Goal: Complete application form

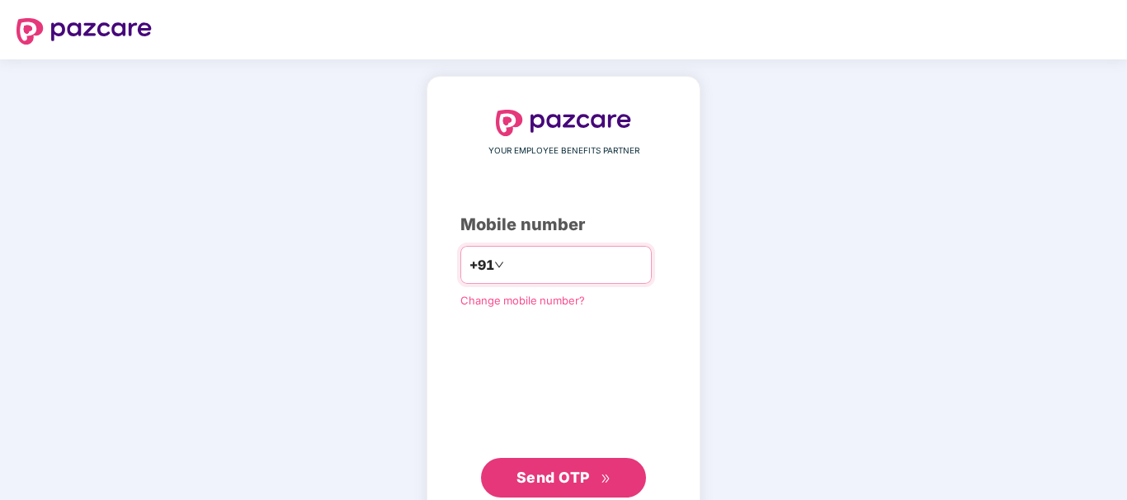
click at [582, 265] on input "number" at bounding box center [574, 265] width 135 height 26
type input "**********"
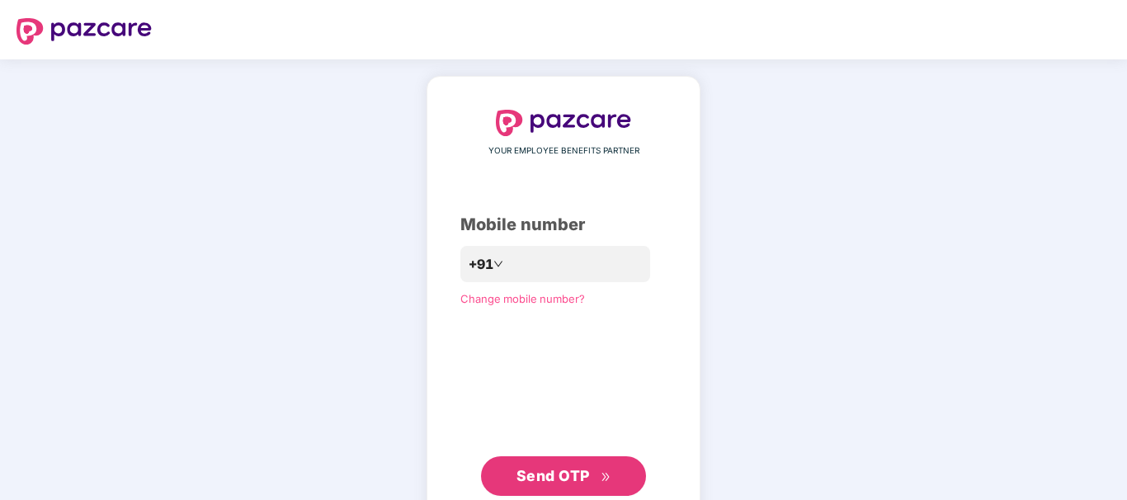
click at [558, 489] on button "Send OTP" at bounding box center [563, 476] width 165 height 40
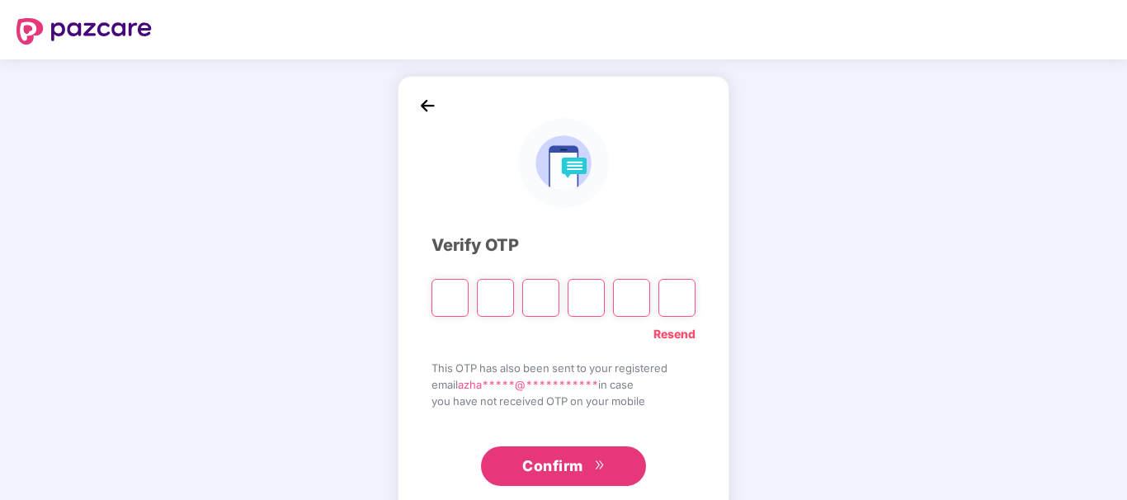
type input "*"
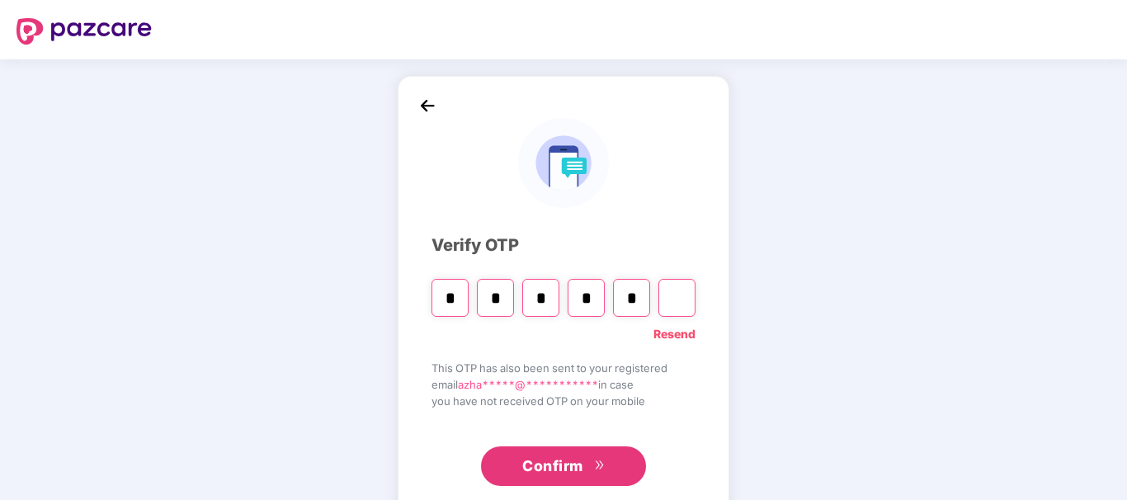
type input "*"
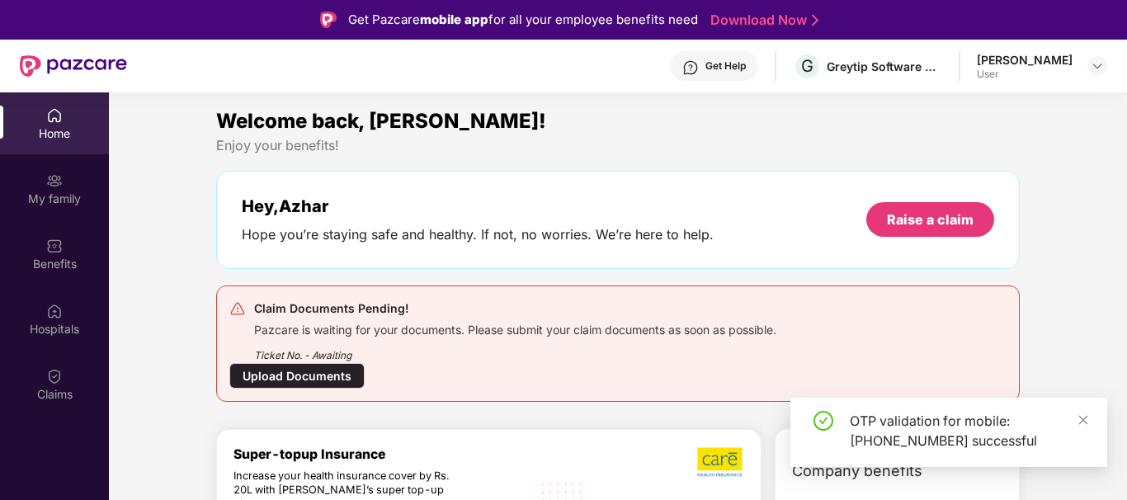
click at [328, 371] on div "Upload Documents" at bounding box center [296, 376] width 135 height 26
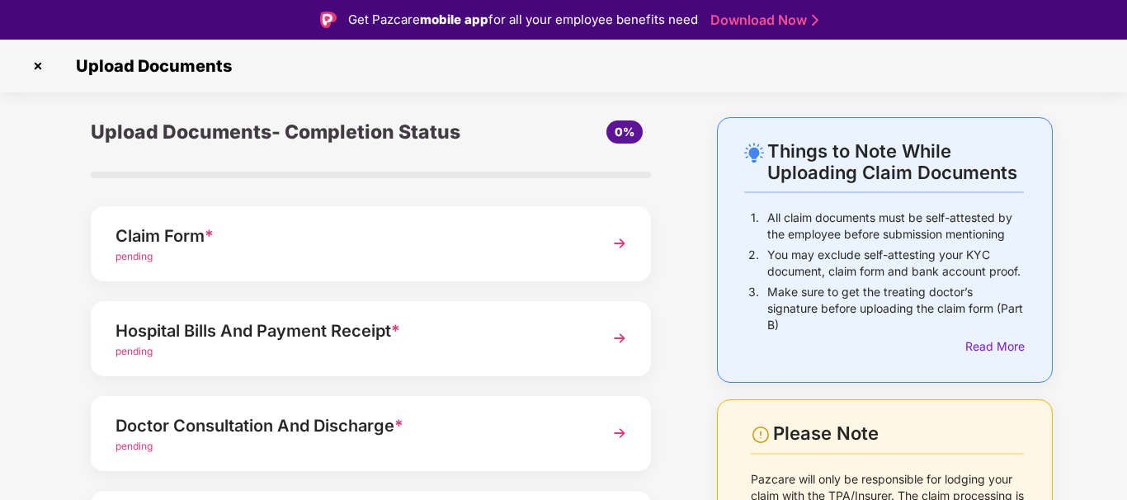
click at [425, 258] on div "pending" at bounding box center [350, 257] width 468 height 16
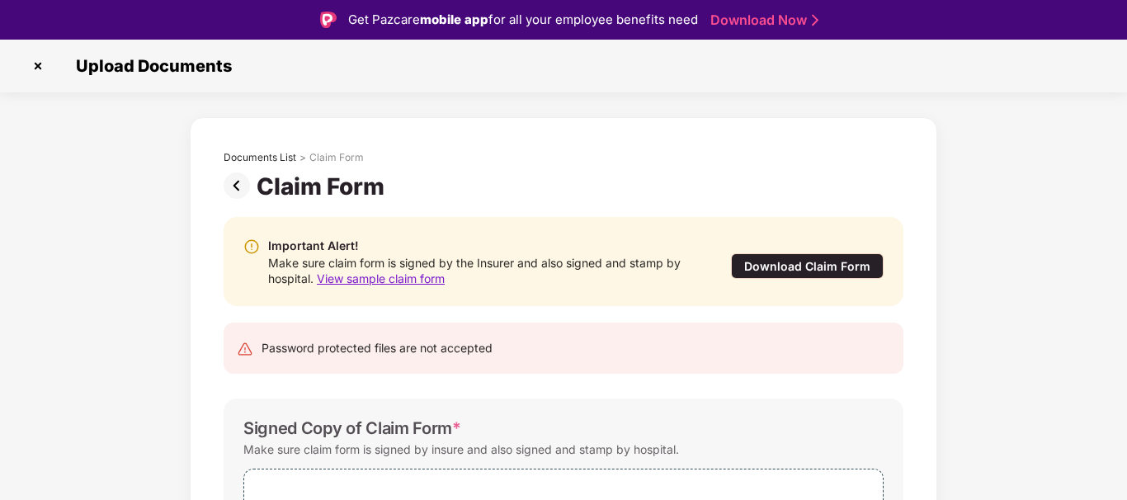
click at [780, 266] on div "Download Claim Form" at bounding box center [807, 266] width 153 height 26
click at [826, 270] on div "Download Claim Form" at bounding box center [807, 266] width 153 height 26
